Goal: Navigation & Orientation: Find specific page/section

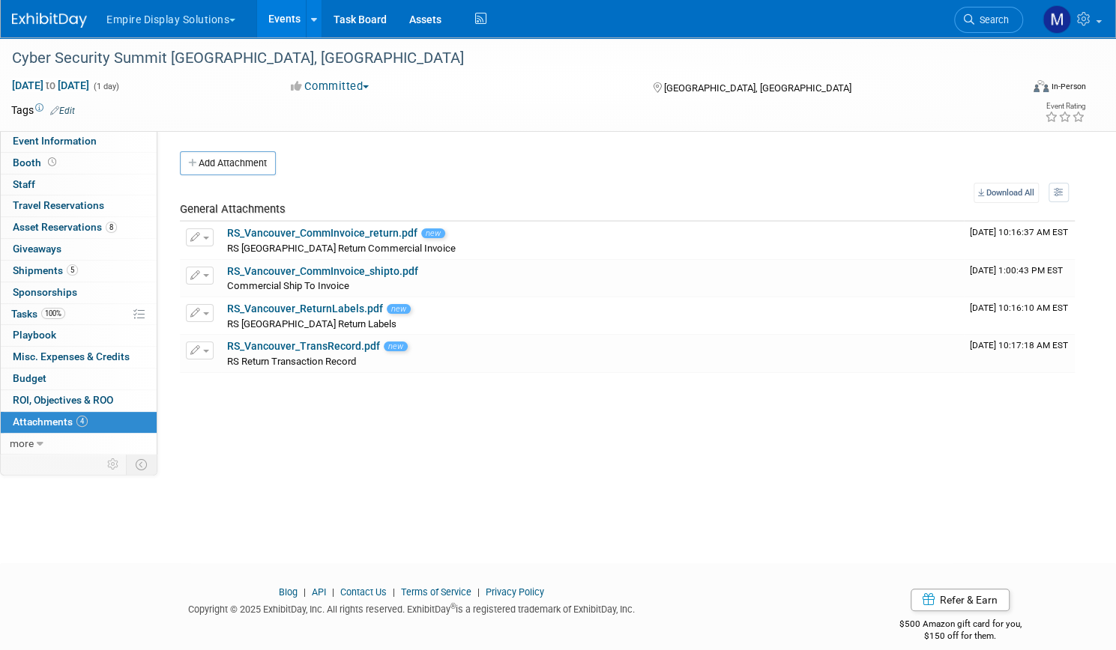
click at [253, 22] on button "Empire Display Solutions" at bounding box center [179, 16] width 149 height 33
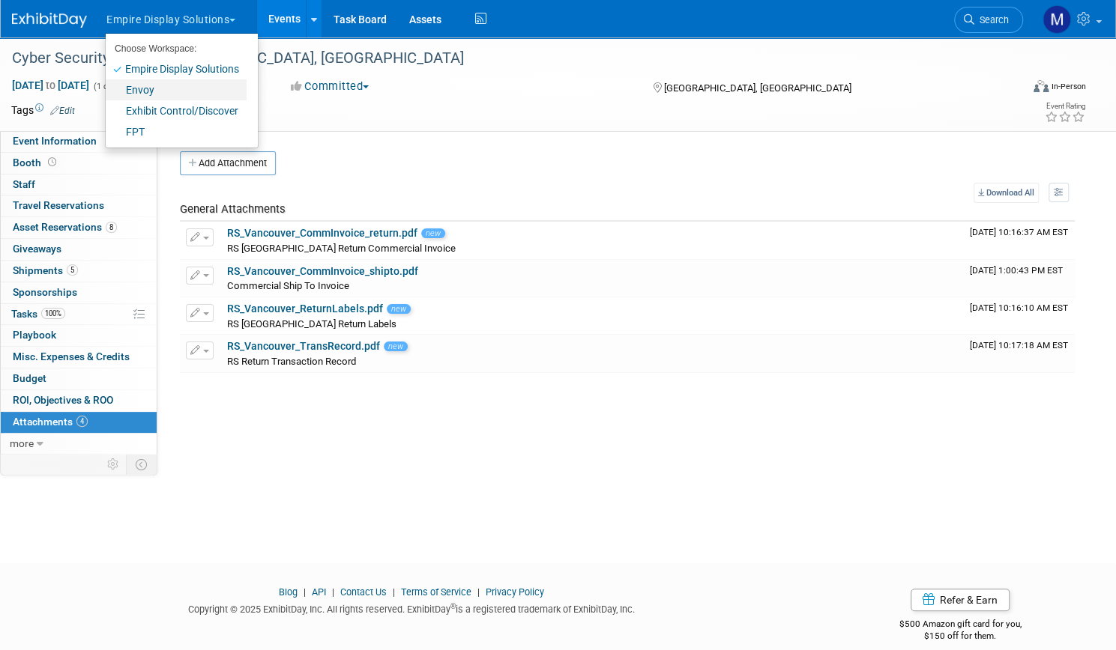
click at [186, 91] on link "Envoy" at bounding box center [176, 89] width 141 height 21
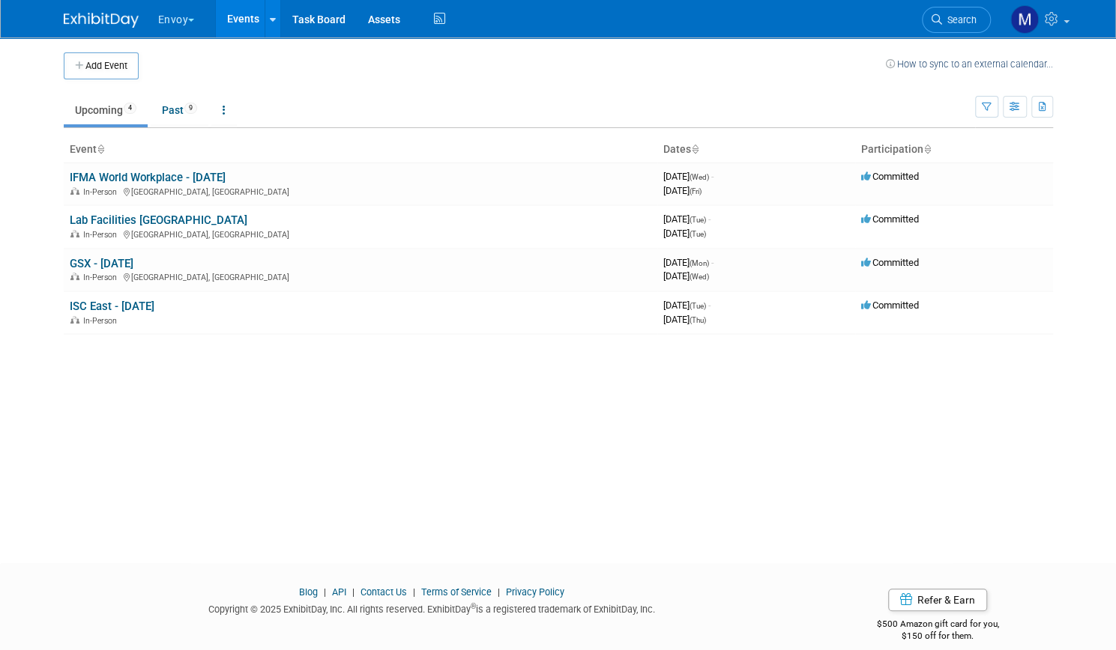
click at [147, 216] on link "Lab Facilities Summit West" at bounding box center [159, 220] width 178 height 13
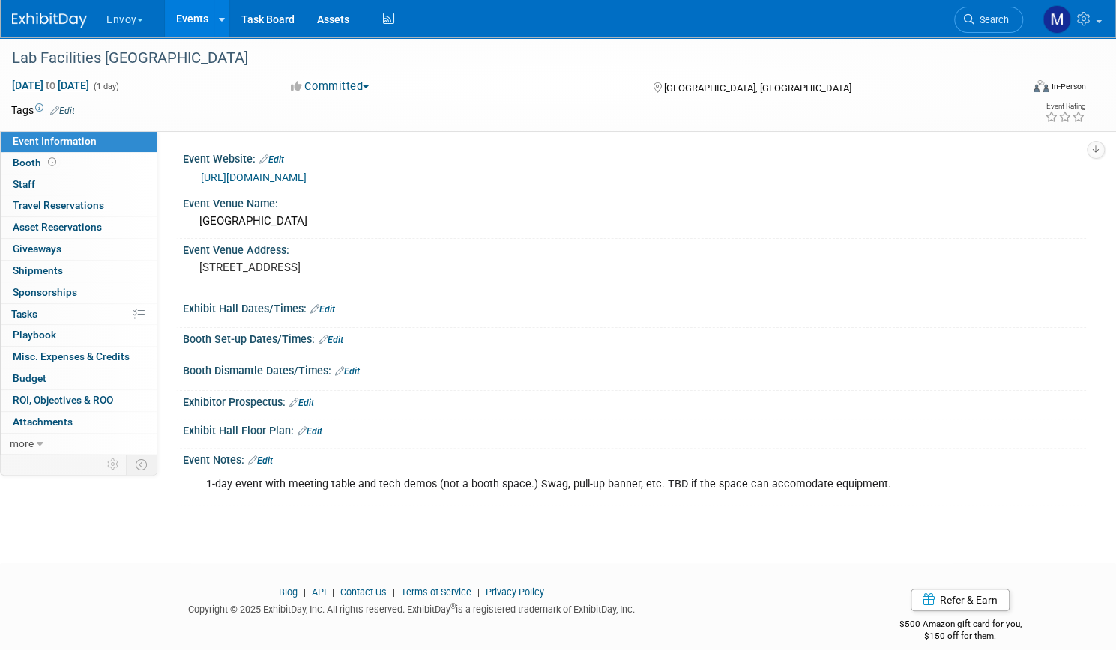
click at [220, 21] on link "Events" at bounding box center [192, 18] width 55 height 37
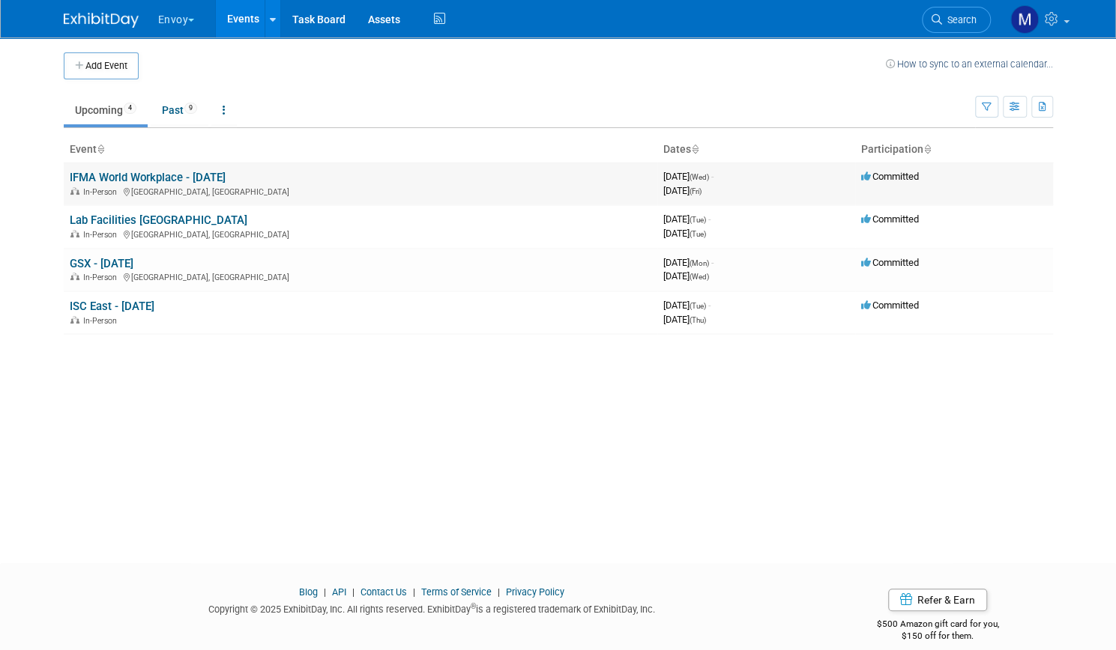
click at [148, 176] on link "IFMA World Workplace - Sept 2025" at bounding box center [148, 177] width 156 height 13
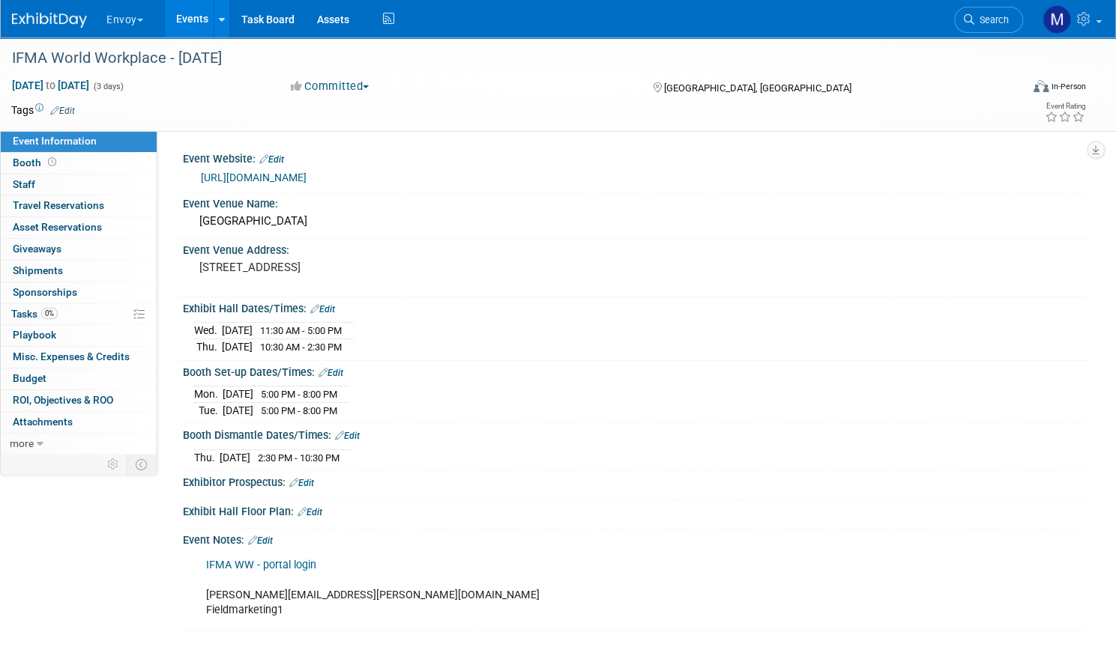
click at [220, 27] on link "Events" at bounding box center [192, 18] width 55 height 37
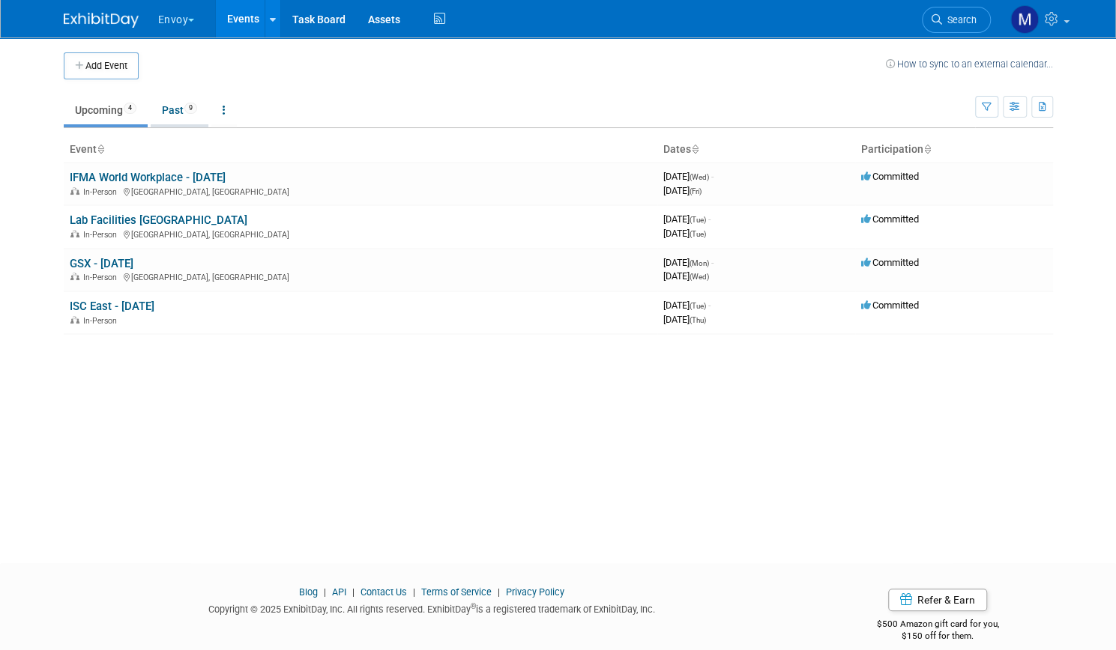
click at [163, 107] on link "Past 9" at bounding box center [180, 110] width 58 height 28
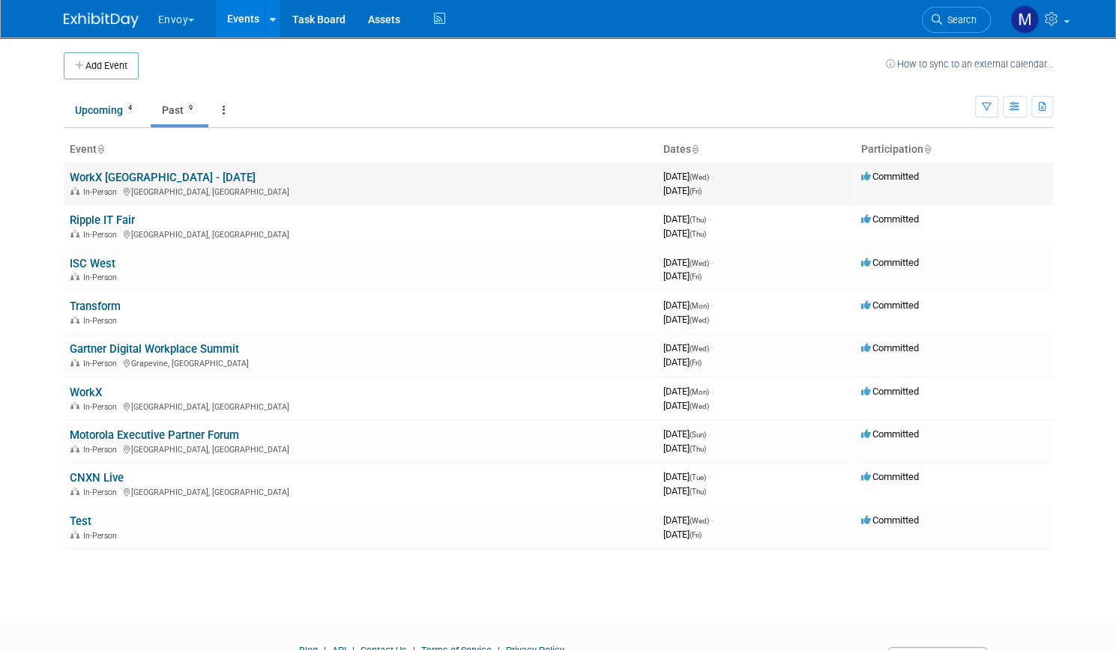
click at [139, 177] on link "WorkX [GEOGRAPHIC_DATA] - [DATE]" at bounding box center [163, 177] width 186 height 13
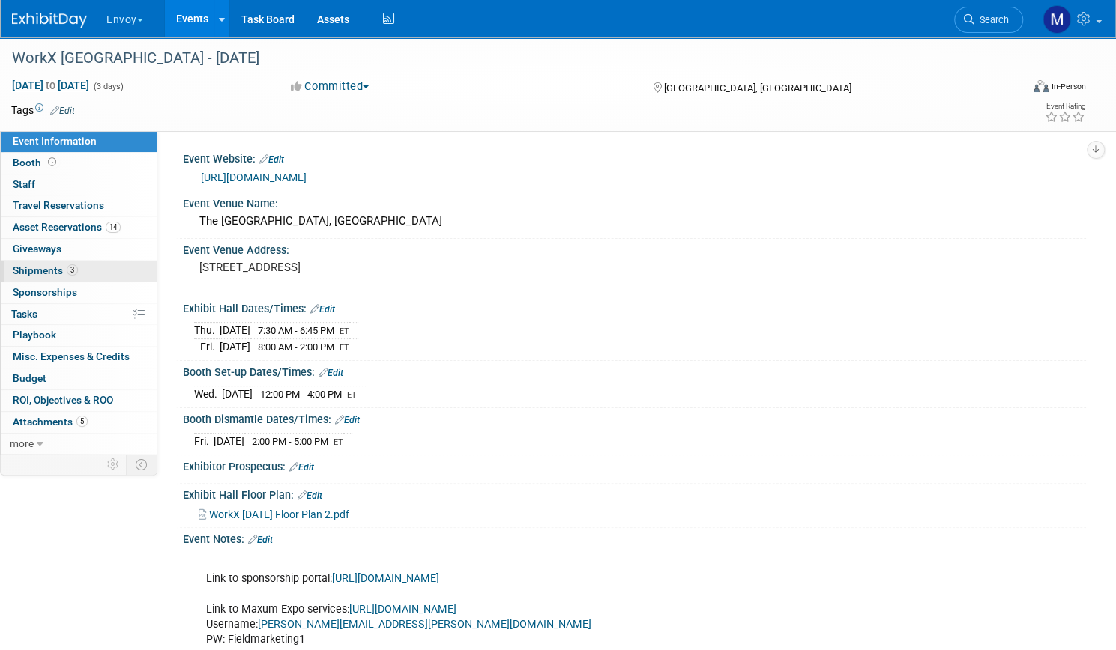
click at [78, 271] on span "Shipments 3" at bounding box center [45, 270] width 65 height 12
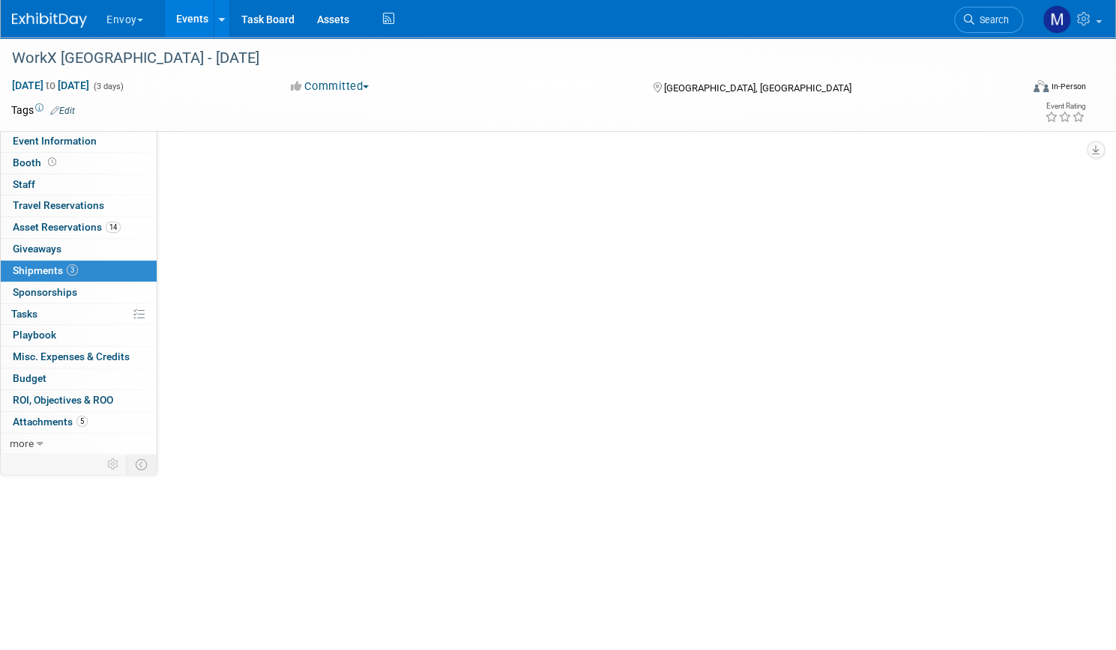
click at [78, 271] on span "Shipments 3" at bounding box center [45, 270] width 65 height 12
